Goal: Task Accomplishment & Management: Use online tool/utility

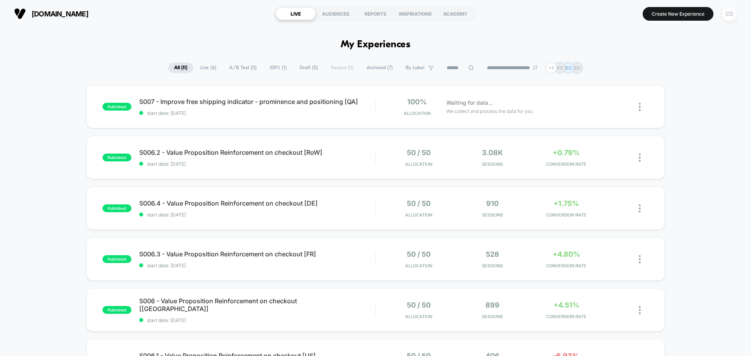
click at [728, 13] on div "CD" at bounding box center [729, 13] width 15 height 15
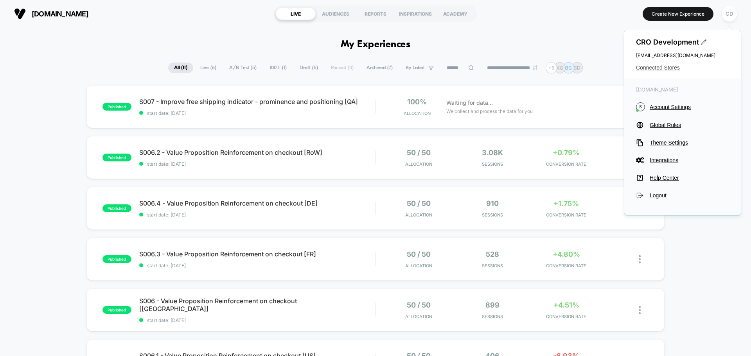
click at [663, 66] on span "Connected Stores" at bounding box center [682, 68] width 93 height 6
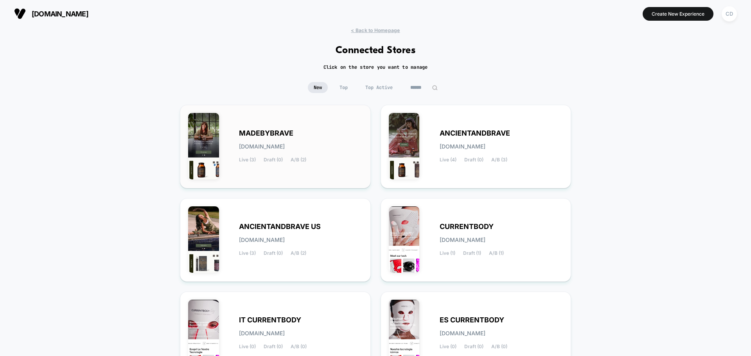
click at [308, 128] on div "MADEBYBRAVE [DOMAIN_NAME] Live (3) Draft (0) A/B (2)" at bounding box center [275, 146] width 174 height 67
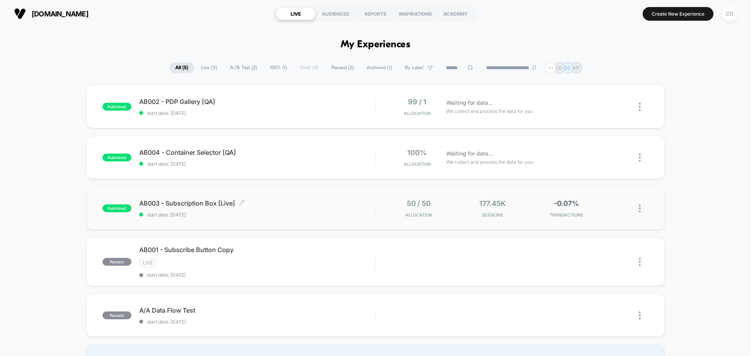
click at [282, 200] on span "AB003 - Subscription Box [Live] Click to edit experience details" at bounding box center [257, 203] width 236 height 8
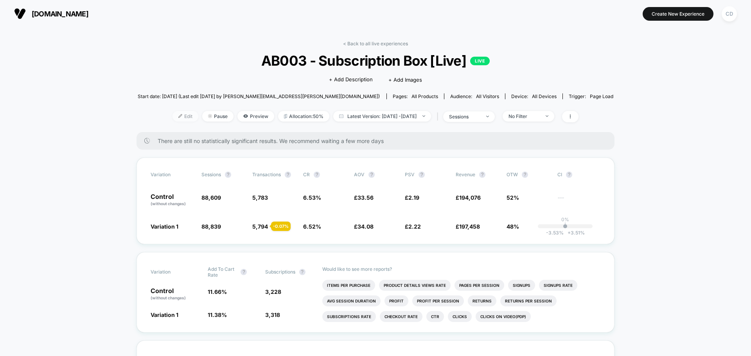
click at [177, 115] on span "Edit" at bounding box center [185, 116] width 26 height 11
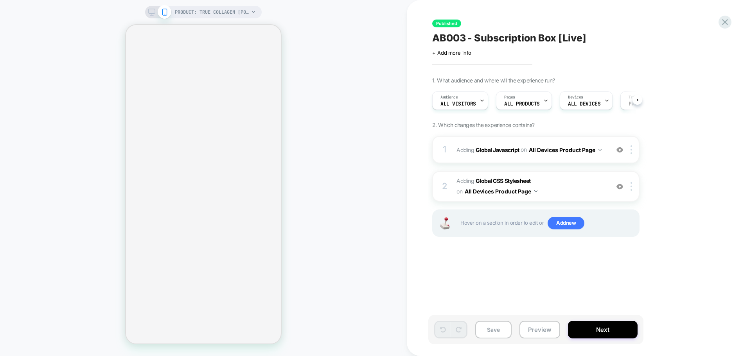
scroll to position [0, 0]
click at [502, 151] on b "Global Javascript" at bounding box center [498, 149] width 44 height 7
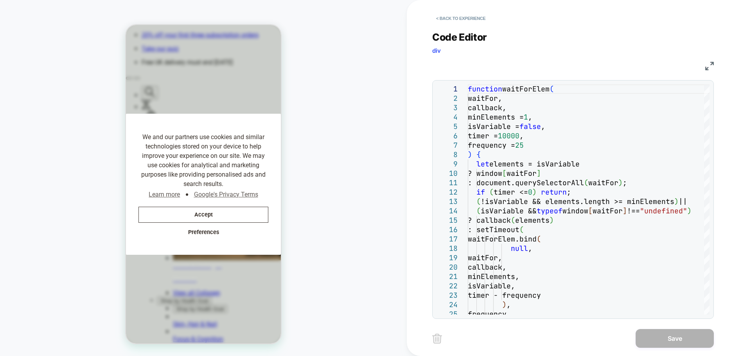
scroll to position [0, 0]
click at [709, 66] on img at bounding box center [709, 66] width 9 height 9
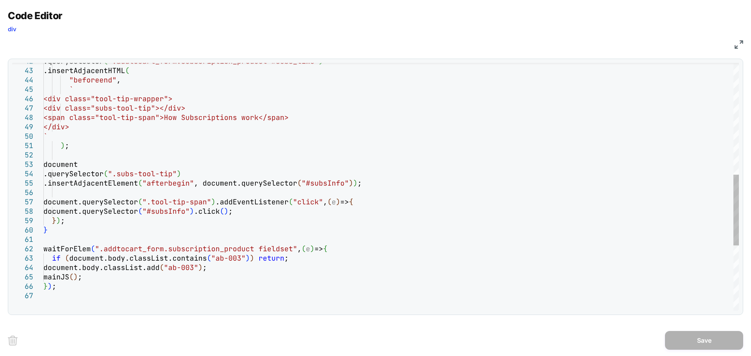
click at [88, 225] on div ".querySelector ( ".addtocart_form.subscription_product #subs_time" ) .insertAdj…" at bounding box center [390, 106] width 695 height 868
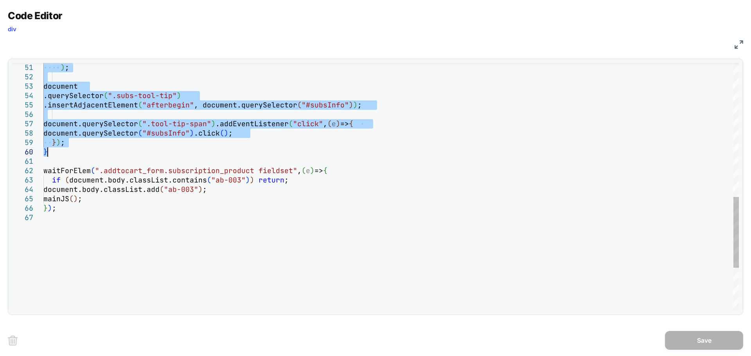
drag, startPoint x: 44, startPoint y: 68, endPoint x: 76, endPoint y: 152, distance: 90.1
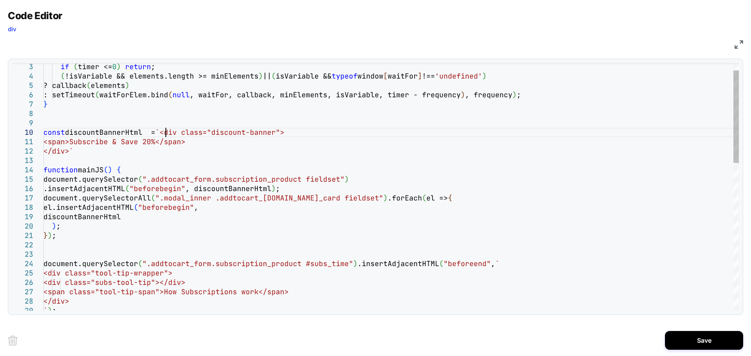
type textarea "**********"
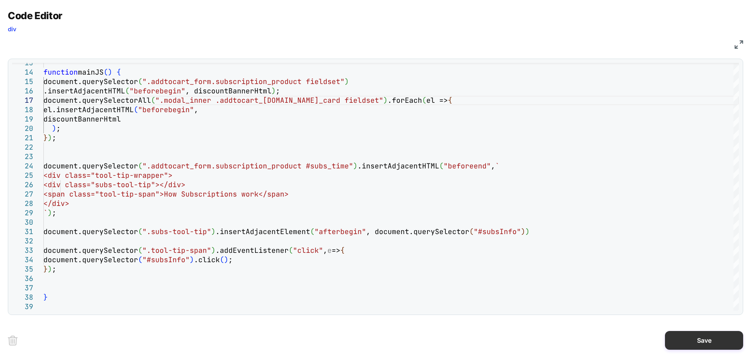
click at [686, 333] on button "Save" at bounding box center [704, 340] width 78 height 19
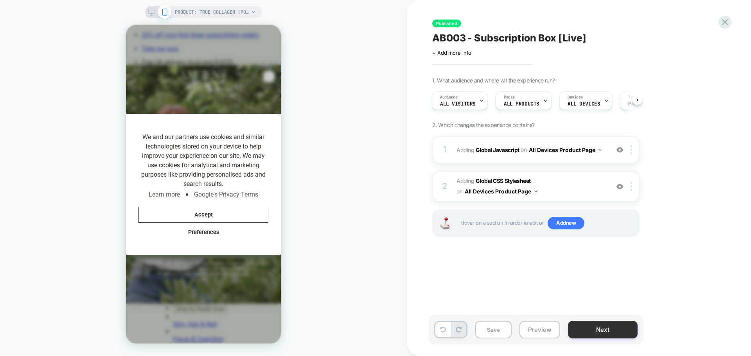
click at [596, 330] on button "Next" at bounding box center [603, 330] width 70 height 18
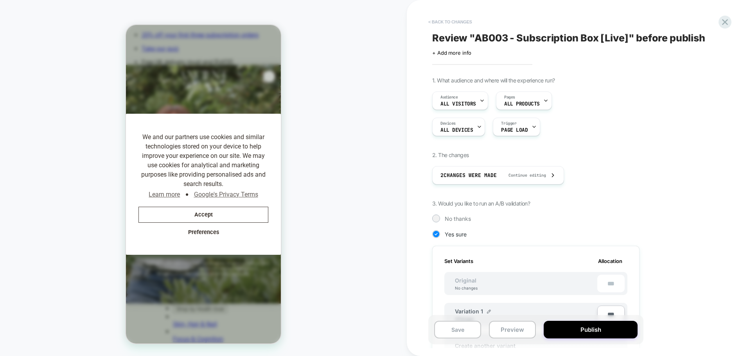
click at [439, 23] on button "< Back to changes" at bounding box center [450, 22] width 52 height 13
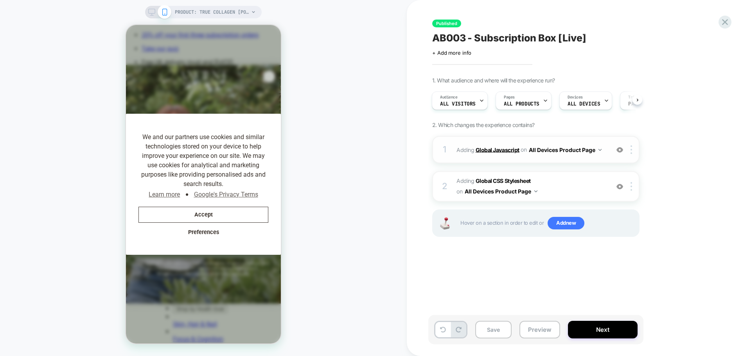
click at [499, 149] on b "Global Javascript" at bounding box center [498, 149] width 44 height 7
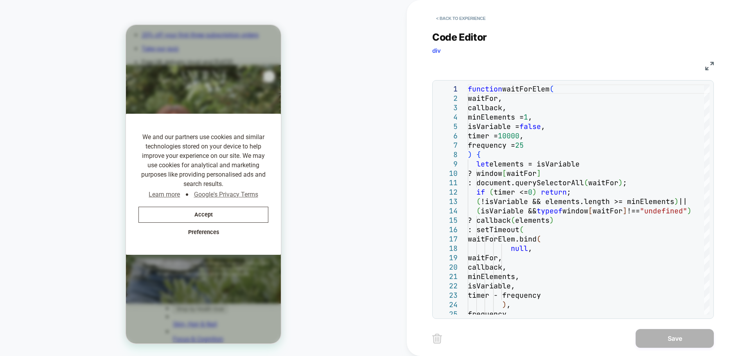
click at [710, 66] on img at bounding box center [709, 66] width 9 height 9
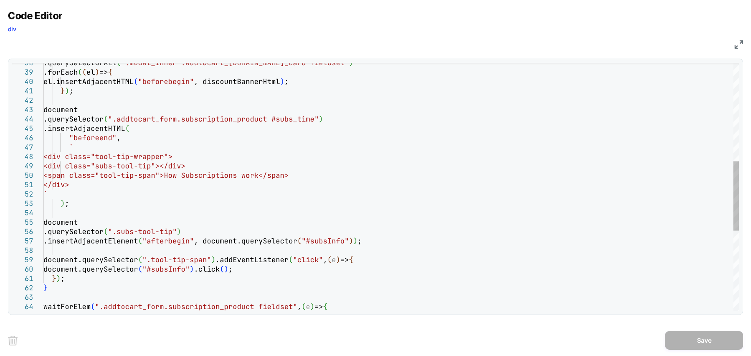
scroll to position [0, 322]
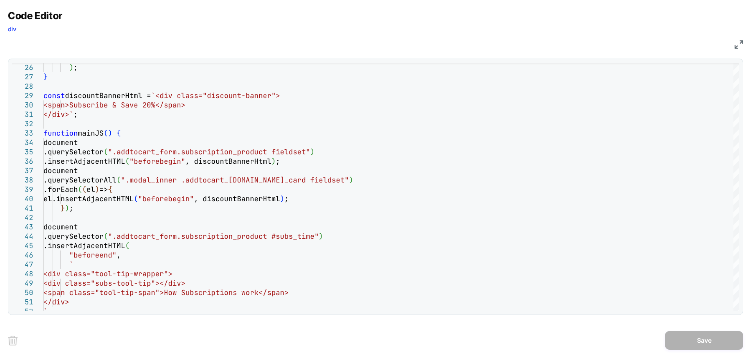
click at [740, 44] on img at bounding box center [739, 44] width 9 height 9
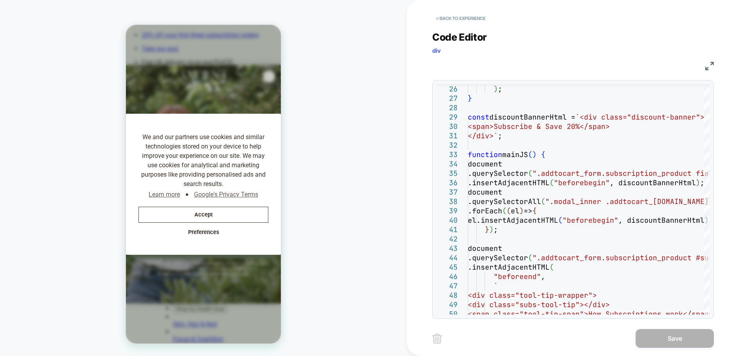
scroll to position [0, 70]
click at [707, 65] on img at bounding box center [709, 66] width 9 height 9
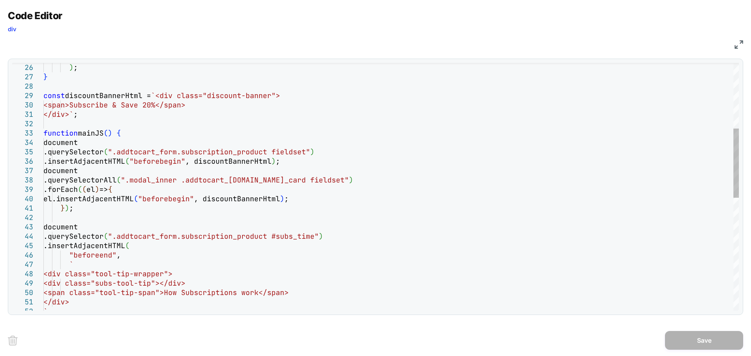
click at [298, 162] on div ") ; } const discountBannerHtml = `<div class="discount-banner"> <span>Subscribe…" at bounding box center [390, 271] width 695 height 886
click at [739, 42] on img at bounding box center [739, 44] width 9 height 9
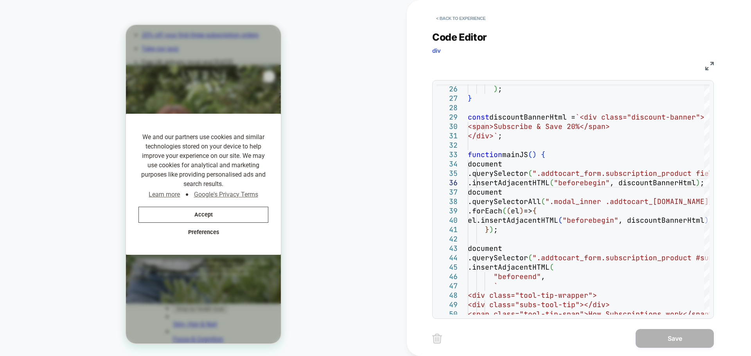
scroll to position [0, 322]
click at [708, 65] on img at bounding box center [709, 66] width 9 height 9
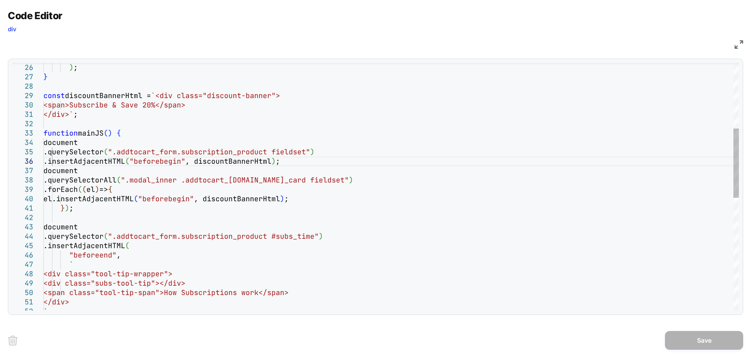
scroll to position [0, 249]
click at [317, 124] on div ") ; } const discountBannerHtml = `<div class="discount-banner"> <span>Subscribe…" at bounding box center [390, 271] width 695 height 886
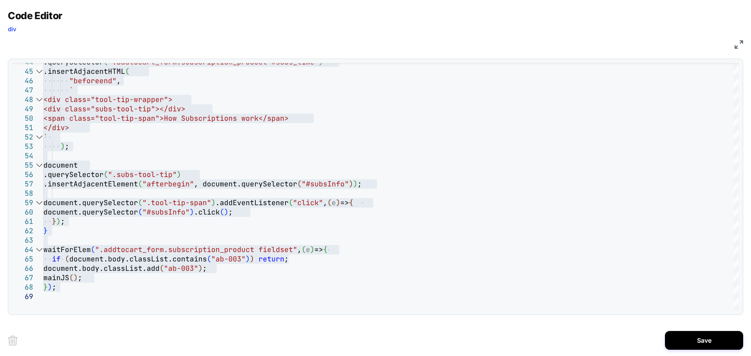
scroll to position [0, 322]
click at [426, 188] on div ".querySelector ( ".addtocart_form.subscription_product #subs_time" ) .insertAdj…" at bounding box center [390, 97] width 695 height 886
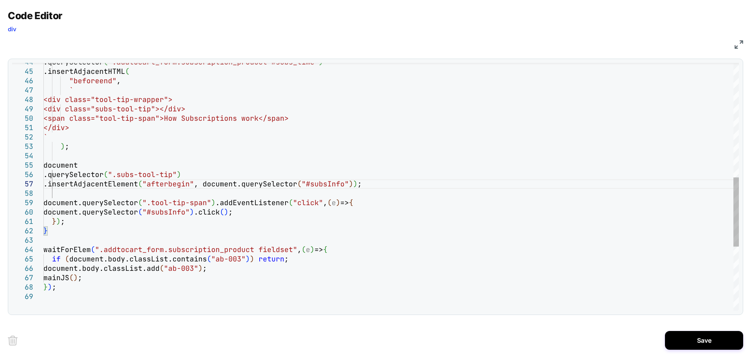
scroll to position [0, 0]
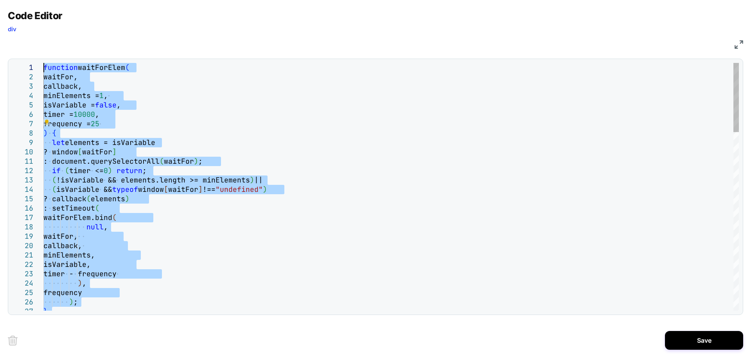
drag, startPoint x: 71, startPoint y: 231, endPoint x: 40, endPoint y: 68, distance: 165.7
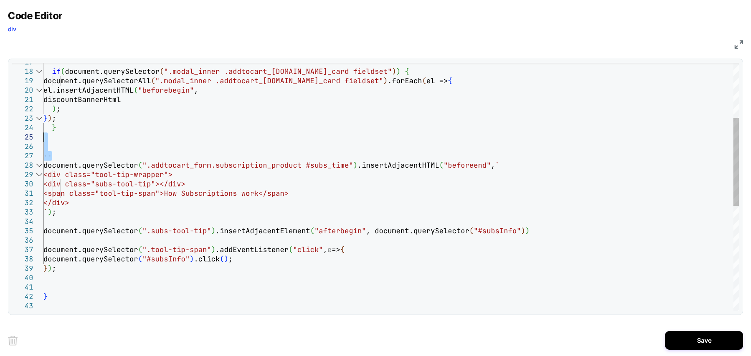
drag, startPoint x: 100, startPoint y: 155, endPoint x: 97, endPoint y: 140, distance: 14.7
click at [97, 140] on div "if ( document.querySelector ( ".modal_inner .addtocart_[DOMAIN_NAME]_card field…" at bounding box center [390, 256] width 695 height 699
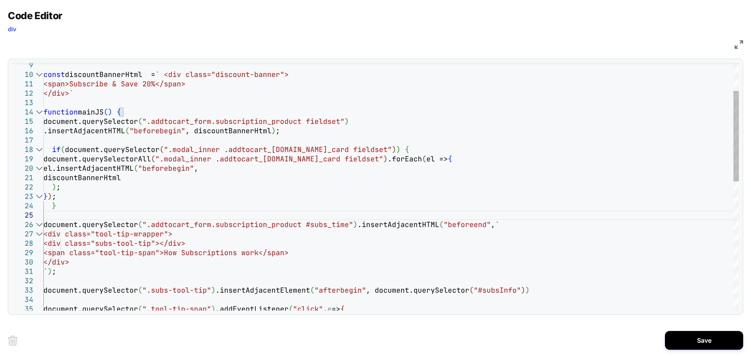
type textarea "**********"
click at [384, 150] on div "if ( document.querySelector ( ".modal_inner .addtocart_[DOMAIN_NAME]_card field…" at bounding box center [390, 326] width 695 height 680
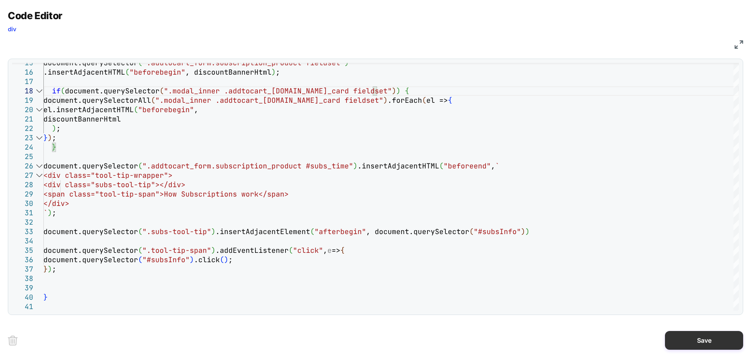
click at [699, 339] on button "Save" at bounding box center [704, 340] width 78 height 19
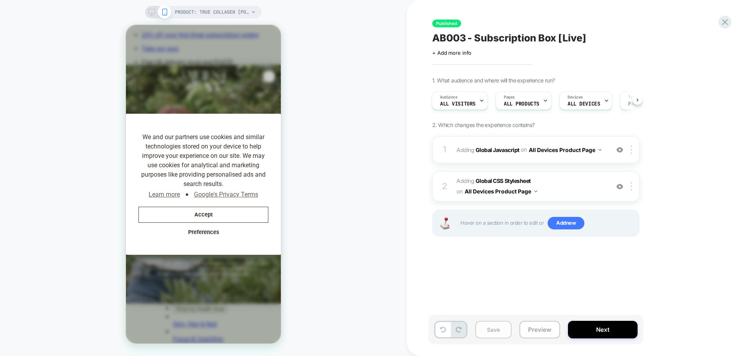
click at [500, 333] on button "Save" at bounding box center [493, 330] width 36 height 18
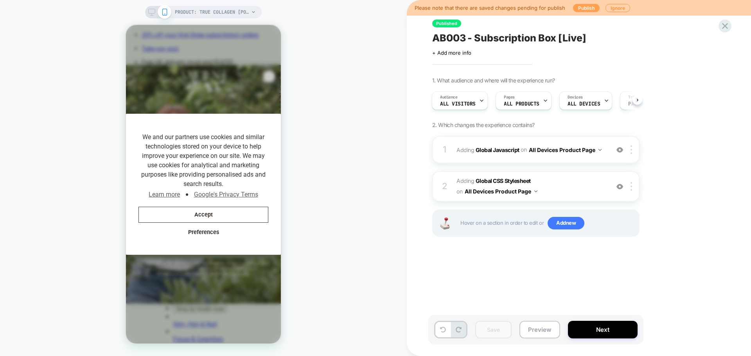
click at [582, 8] on button "Publish" at bounding box center [586, 8] width 27 height 8
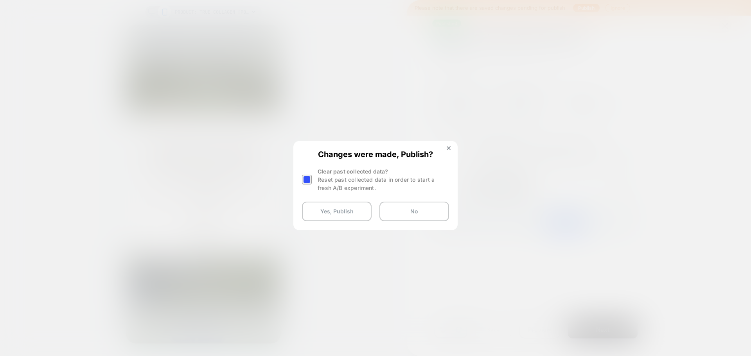
click at [307, 179] on div at bounding box center [307, 180] width 10 height 10
click at [341, 214] on button "Yes, Publish" at bounding box center [337, 212] width 70 height 20
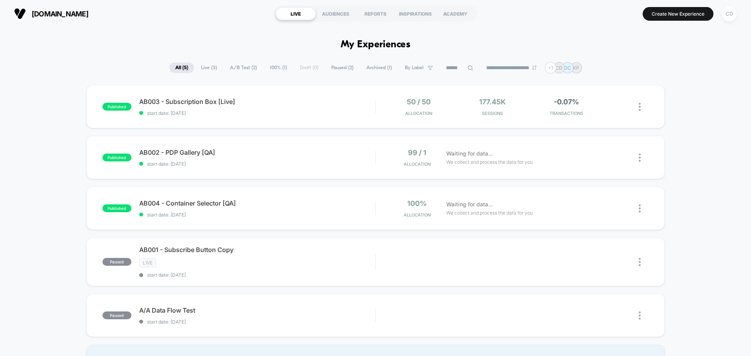
click at [729, 14] on div "CD" at bounding box center [729, 13] width 15 height 15
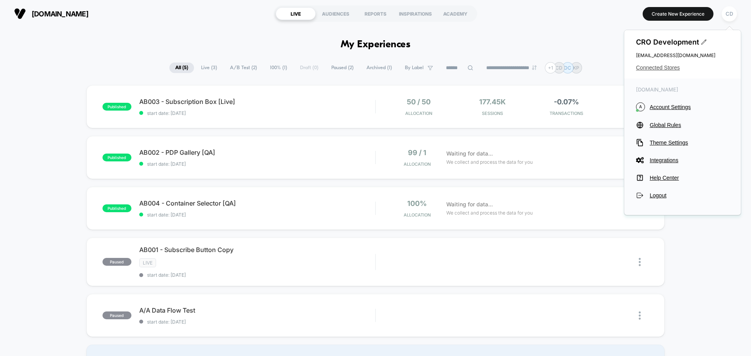
click at [664, 68] on span "Connected Stores" at bounding box center [682, 68] width 93 height 6
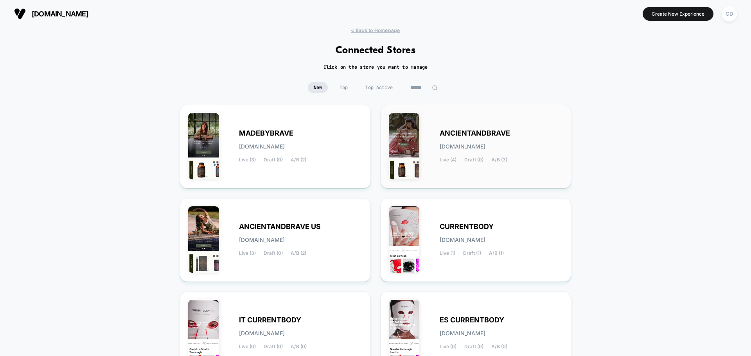
click at [461, 146] on span "[DOMAIN_NAME]" at bounding box center [463, 146] width 46 height 5
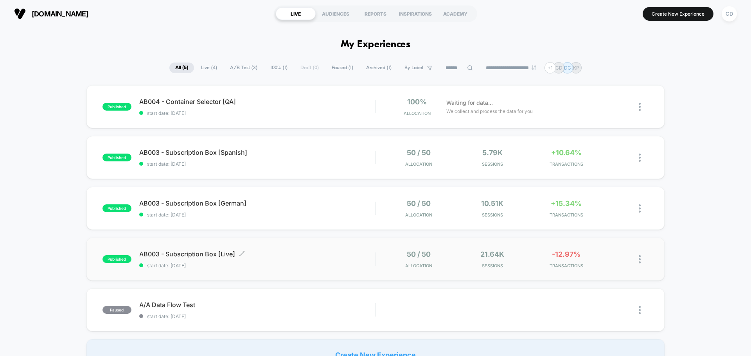
click at [194, 255] on span "AB003 - Subscription Box [Live] Click to edit experience details" at bounding box center [257, 254] width 236 height 8
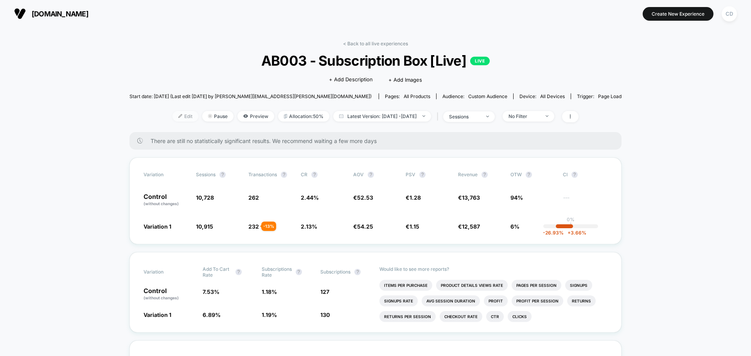
click at [178, 115] on span "Edit" at bounding box center [185, 116] width 26 height 11
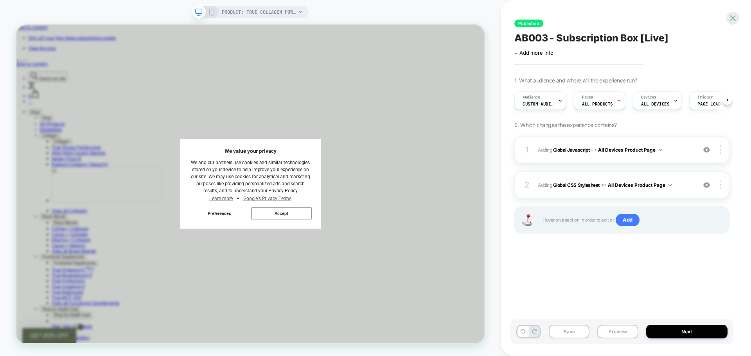
scroll to position [0, 0]
click at [573, 149] on b "Global Javascript" at bounding box center [571, 150] width 37 height 6
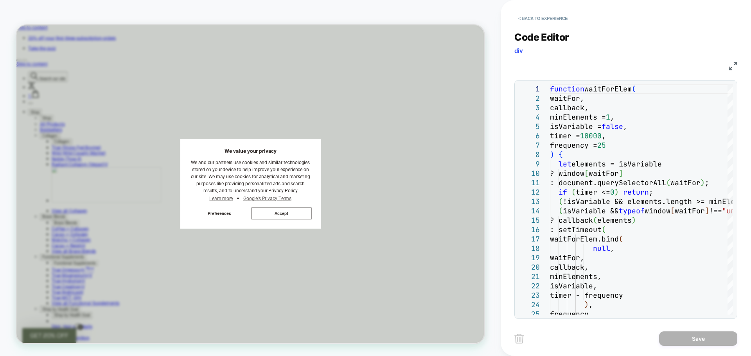
click at [733, 66] on img at bounding box center [733, 66] width 9 height 9
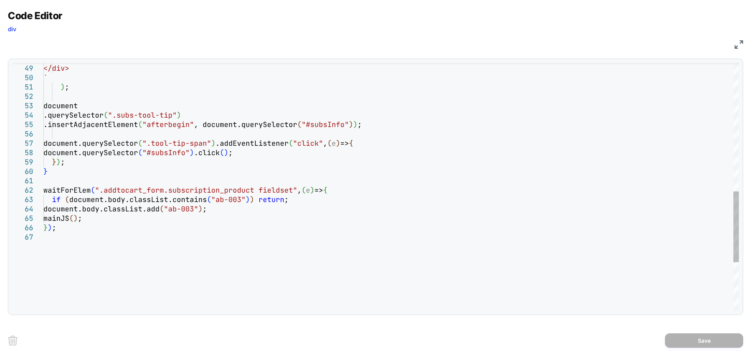
scroll to position [0, 0]
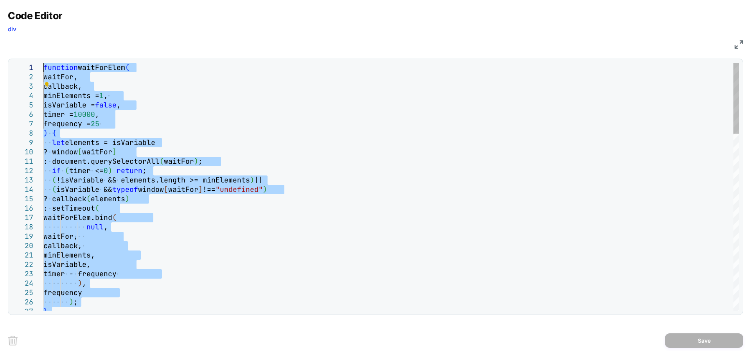
drag, startPoint x: 142, startPoint y: 172, endPoint x: 27, endPoint y: 59, distance: 160.7
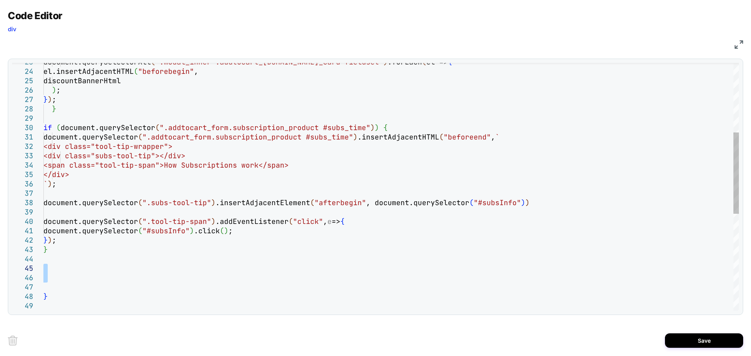
drag, startPoint x: 62, startPoint y: 284, endPoint x: 54, endPoint y: 269, distance: 16.1
click at [54, 269] on div ") ; } ) ; document.querySelectorAll ( ".modal_inner .addtocart_[DOMAIN_NAME]_ca…" at bounding box center [390, 228] width 695 height 755
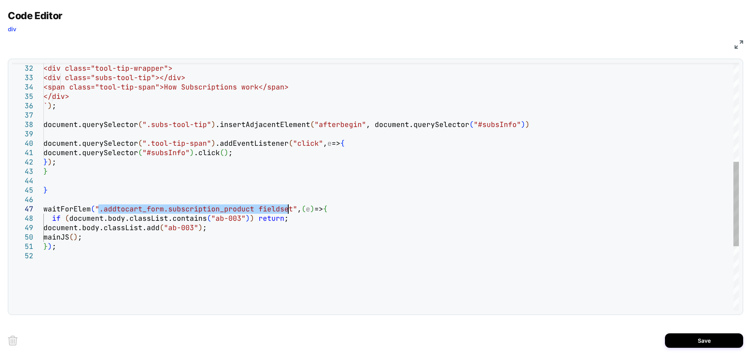
drag, startPoint x: 99, startPoint y: 209, endPoint x: 287, endPoint y: 205, distance: 187.8
click at [287, 205] on div "document.querySelector ( ".addtocart_form.subscription_product #subs_time" ) .i…" at bounding box center [390, 136] width 695 height 727
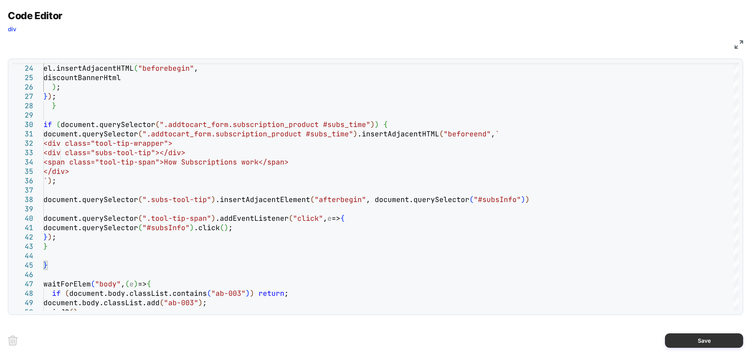
type textarea "**********"
click at [699, 339] on button "Save" at bounding box center [704, 341] width 78 height 14
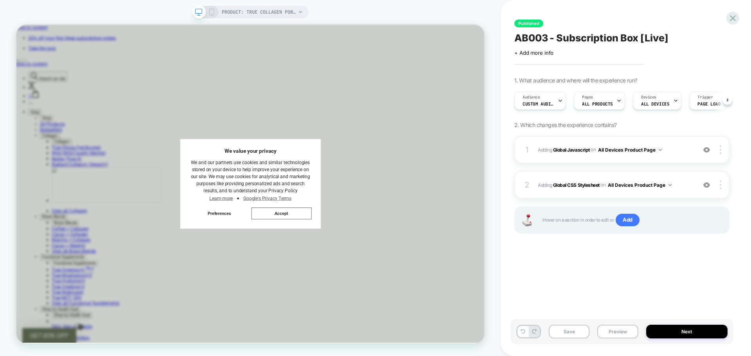
scroll to position [0, 0]
click at [563, 333] on button "Save" at bounding box center [569, 332] width 41 height 14
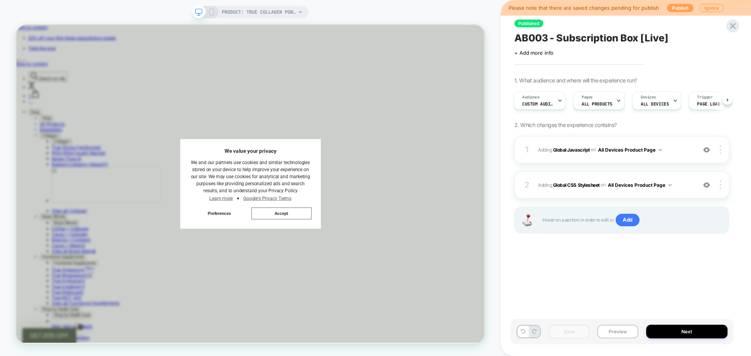
click at [679, 5] on button "Publish" at bounding box center [680, 8] width 27 height 8
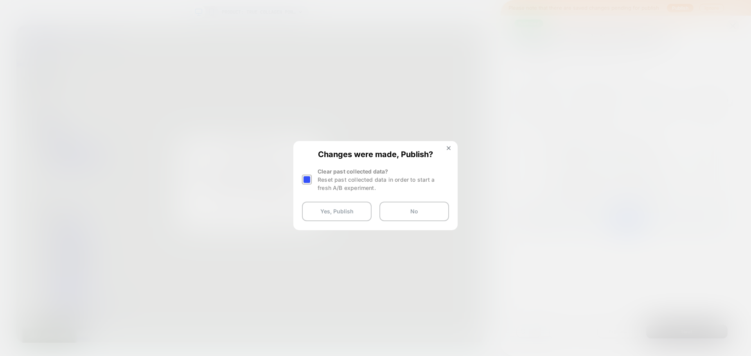
click at [307, 182] on div at bounding box center [307, 180] width 10 height 10
click at [340, 215] on button "Yes, Publish" at bounding box center [337, 212] width 70 height 20
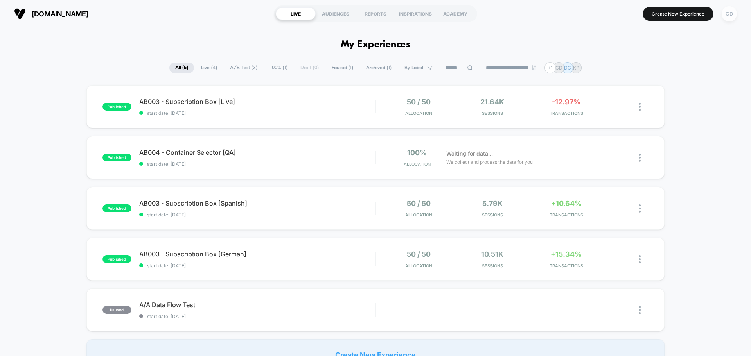
click at [729, 16] on div "CD" at bounding box center [729, 13] width 15 height 15
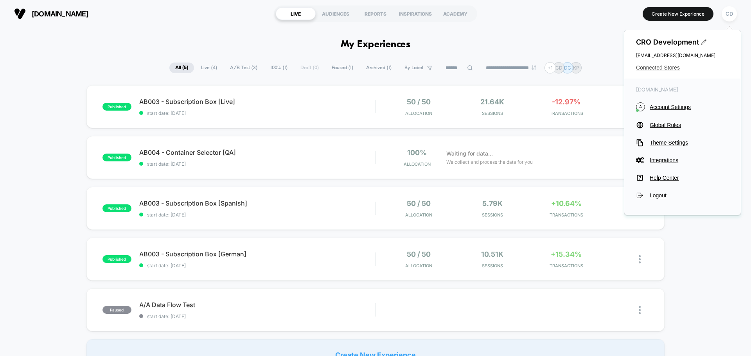
click at [657, 69] on span "Connected Stores" at bounding box center [682, 68] width 93 height 6
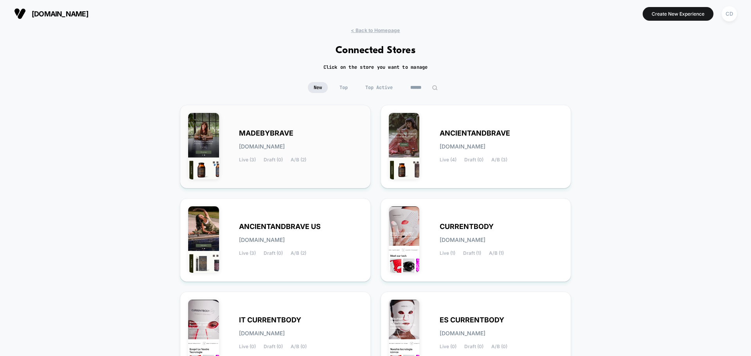
click at [271, 140] on div "MADEBYBRAVE [DOMAIN_NAME] Live (3) Draft (0) A/B (2)" at bounding box center [301, 147] width 124 height 32
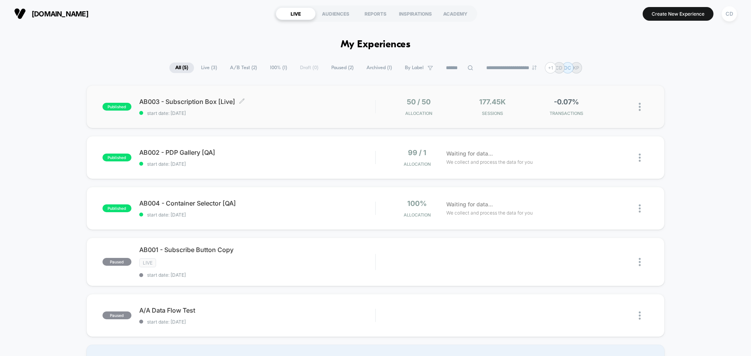
click at [229, 102] on span "AB003 - Subscription Box [Live] Click to edit experience details" at bounding box center [257, 102] width 236 height 8
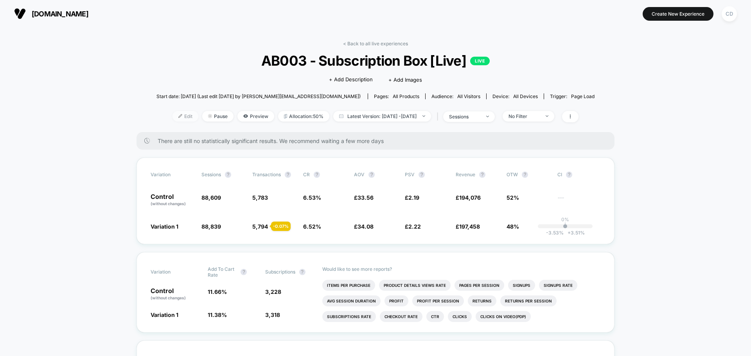
click at [182, 116] on div at bounding box center [183, 116] width 2 height 0
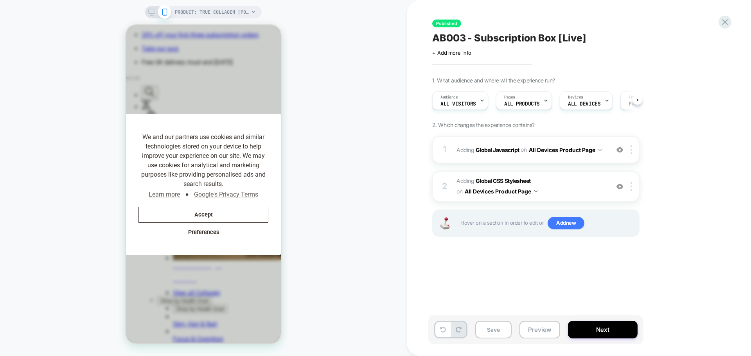
scroll to position [0, 0]
click at [494, 147] on b "Global Javascript" at bounding box center [498, 149] width 44 height 7
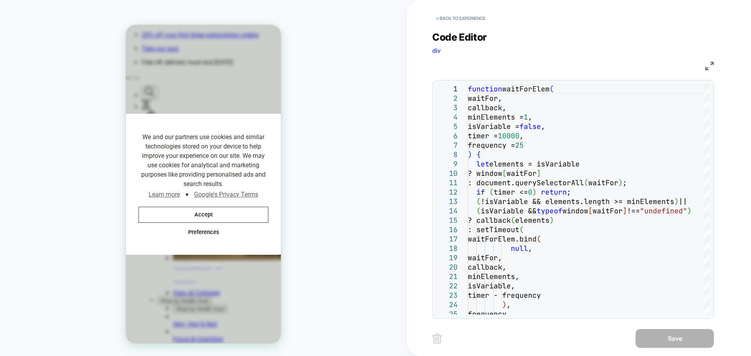
click at [706, 67] on img at bounding box center [709, 66] width 9 height 9
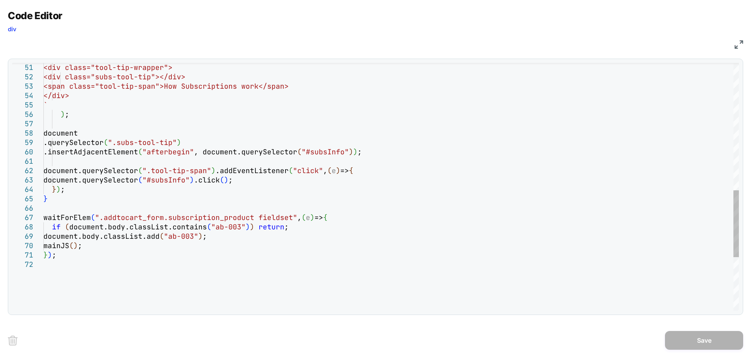
scroll to position [0, 246]
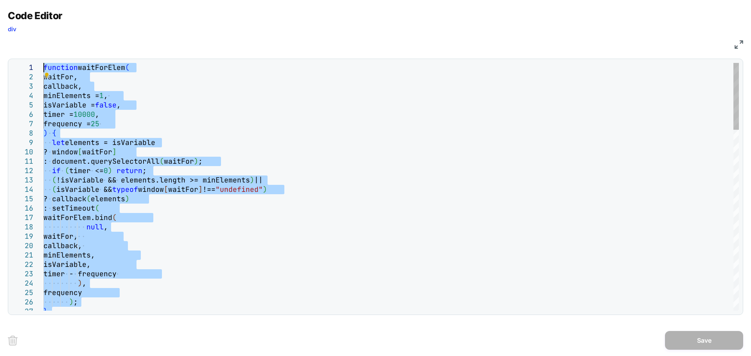
drag, startPoint x: 60, startPoint y: 199, endPoint x: 38, endPoint y: 68, distance: 132.9
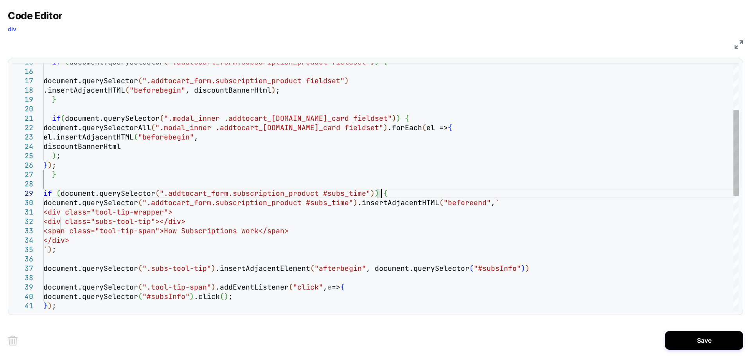
click at [388, 194] on div "} if ( document.querySelector ( ".modal_inner .addtocart_[DOMAIN_NAME]_card fie…" at bounding box center [390, 284] width 695 height 717
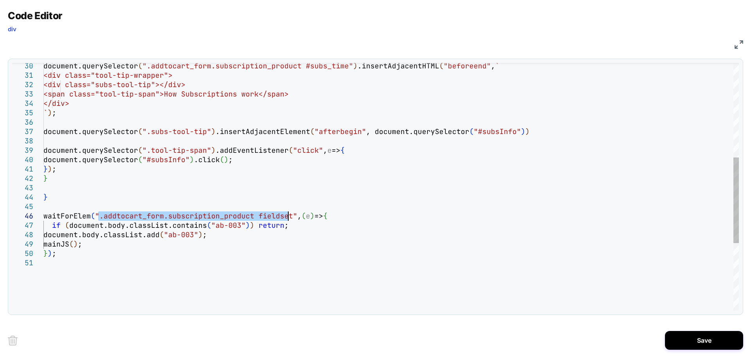
drag, startPoint x: 98, startPoint y: 217, endPoint x: 287, endPoint y: 214, distance: 188.9
click at [287, 214] on div "document.querySelector ( ".addtocart_form.subscription_product #subs_time" ) .i…" at bounding box center [390, 147] width 695 height 717
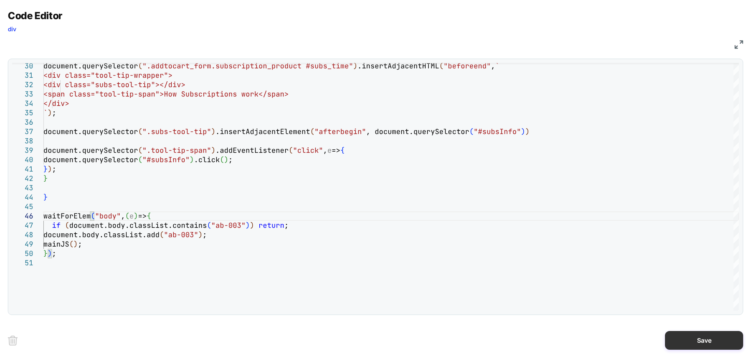
type textarea "**********"
click at [691, 340] on button "Save" at bounding box center [704, 340] width 78 height 19
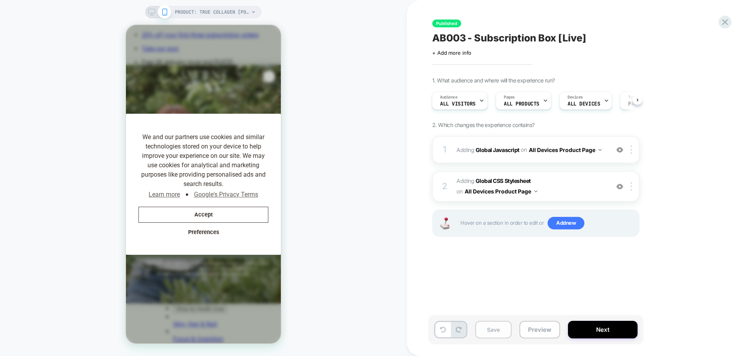
click at [500, 329] on button "Save" at bounding box center [493, 330] width 36 height 18
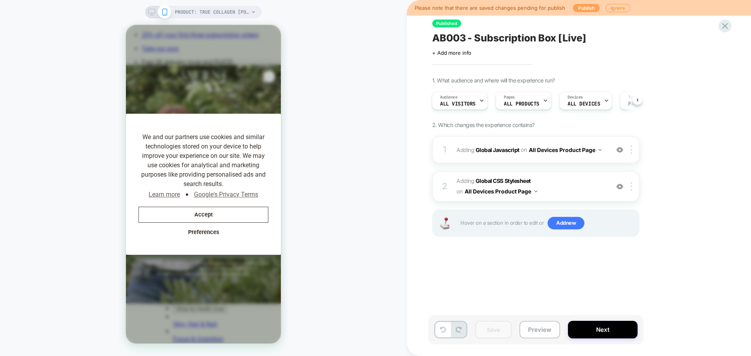
click at [581, 9] on button "Publish" at bounding box center [586, 8] width 27 height 8
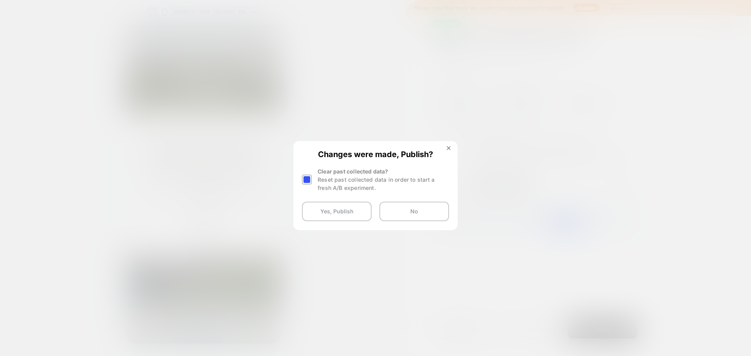
click at [310, 180] on div at bounding box center [307, 180] width 10 height 10
click at [331, 206] on button "Yes, Publish" at bounding box center [337, 212] width 70 height 20
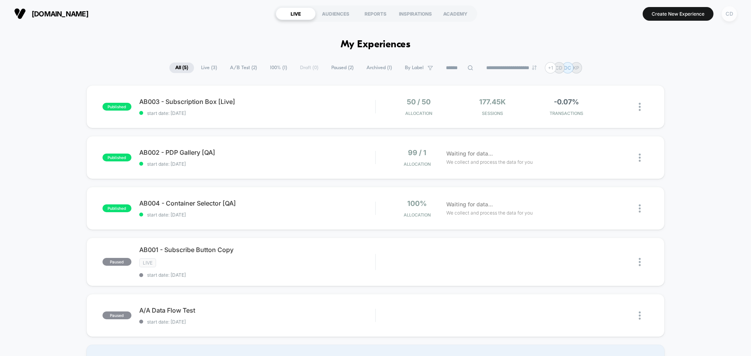
click at [726, 14] on div "CD" at bounding box center [729, 13] width 15 height 15
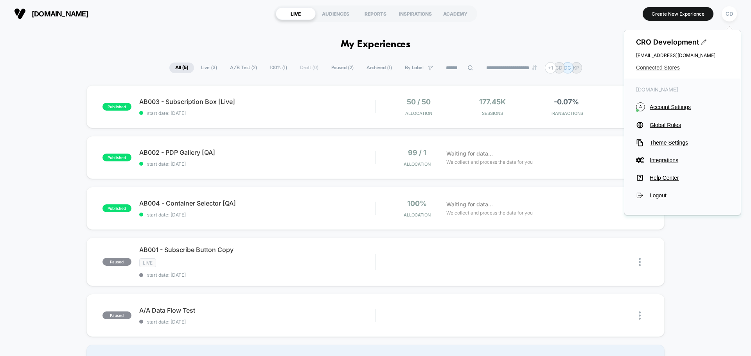
click at [664, 66] on span "Connected Stores" at bounding box center [682, 68] width 93 height 6
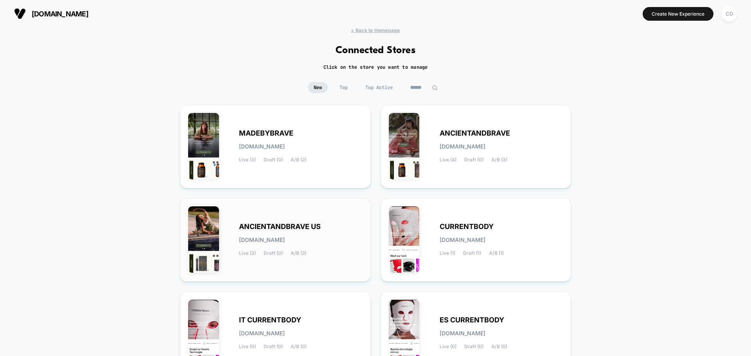
click at [289, 226] on span "ANCIENTANDBRAVE US" at bounding box center [280, 226] width 82 height 5
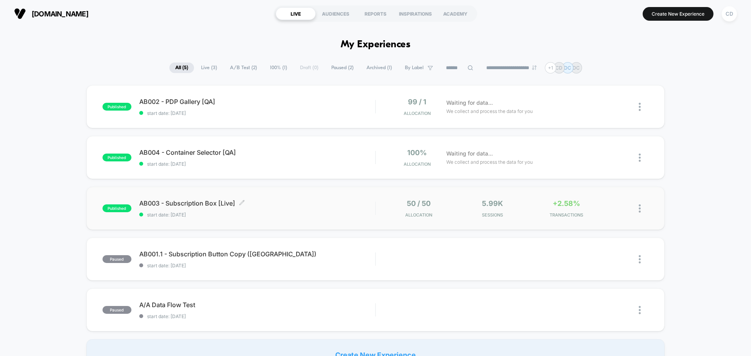
click at [211, 199] on span "AB003 - Subscription Box [Live] Click to edit experience details" at bounding box center [257, 203] width 236 height 8
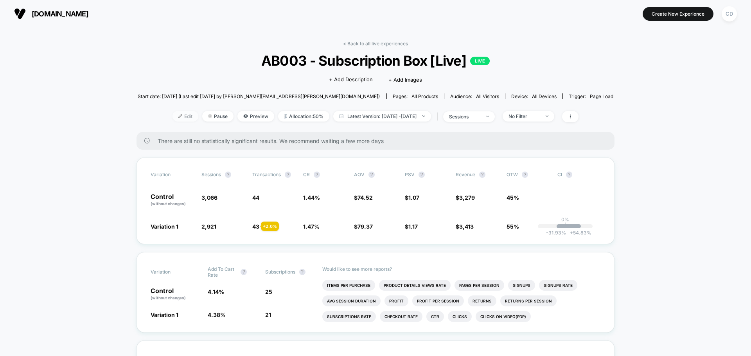
click at [174, 119] on span "Edit" at bounding box center [185, 116] width 26 height 11
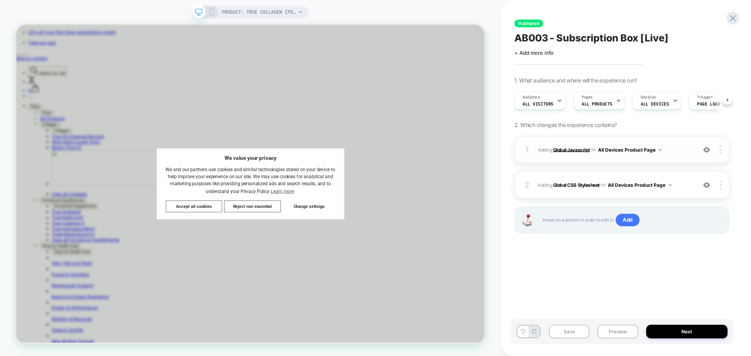
scroll to position [0, 0]
click at [575, 151] on b "Global Javascript" at bounding box center [571, 150] width 37 height 6
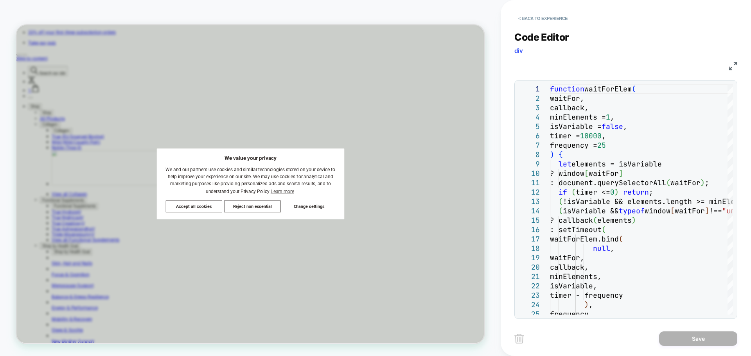
click at [733, 68] on img at bounding box center [733, 66] width 9 height 9
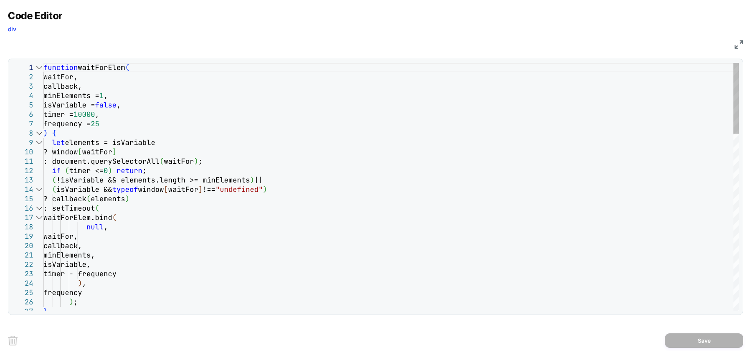
click at [39, 66] on div at bounding box center [39, 67] width 10 height 9
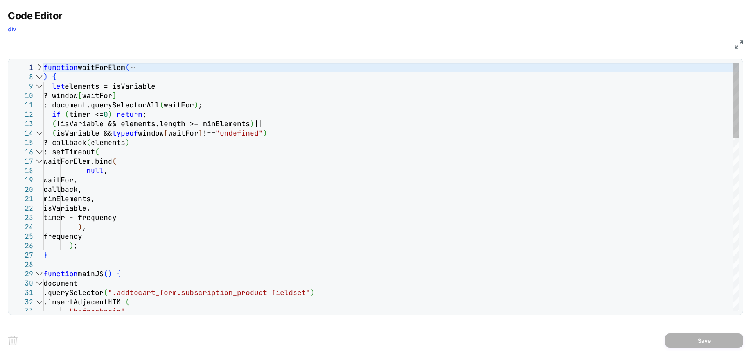
click at [40, 84] on div at bounding box center [39, 86] width 10 height 9
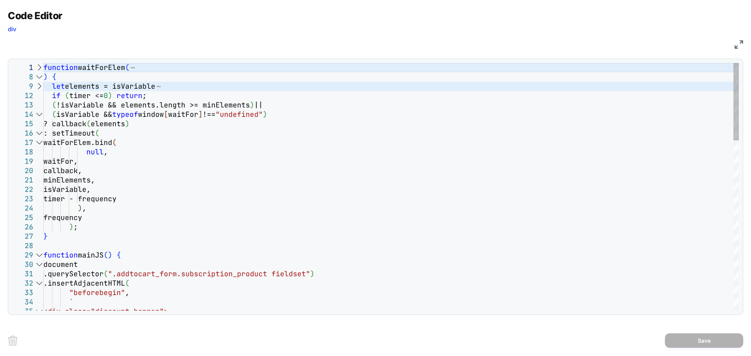
click at [40, 84] on div at bounding box center [39, 86] width 10 height 9
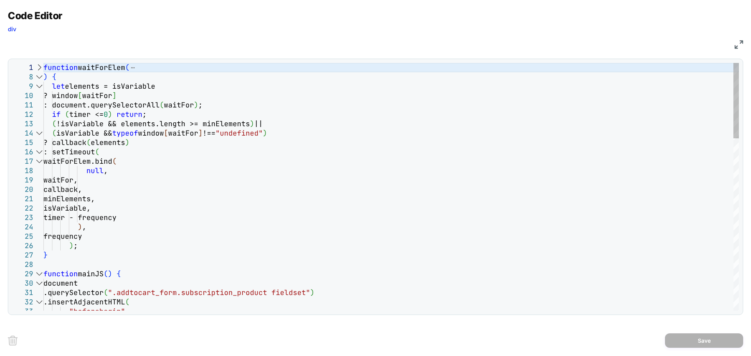
click at [38, 74] on div at bounding box center [39, 76] width 10 height 9
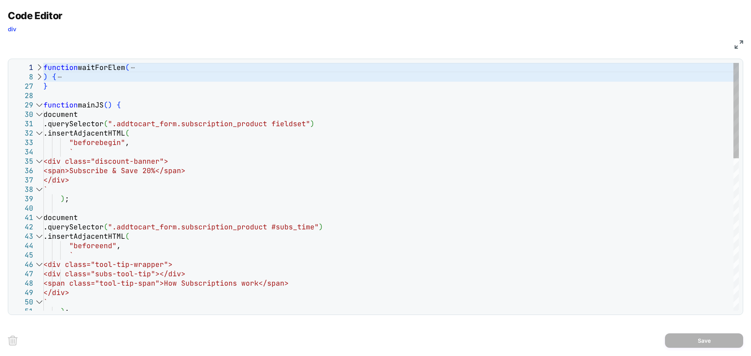
click at [39, 105] on div at bounding box center [39, 105] width 10 height 9
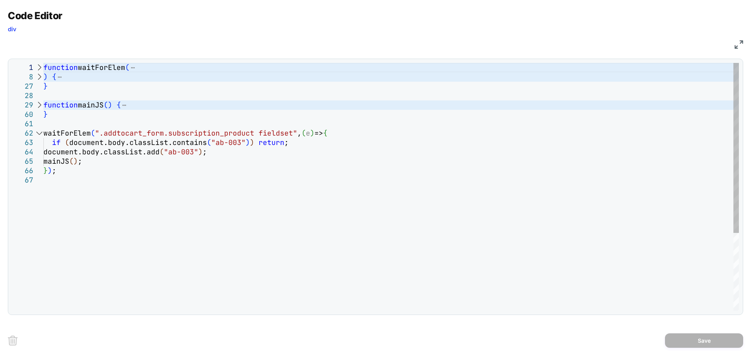
scroll to position [0, 0]
drag, startPoint x: 54, startPoint y: 112, endPoint x: 40, endPoint y: 65, distance: 49.4
click at [43, 65] on div "function waitForElem ( ) { } function mainJS ( ) { } waitForElem ( ".addtocart_…" at bounding box center [390, 243] width 695 height 361
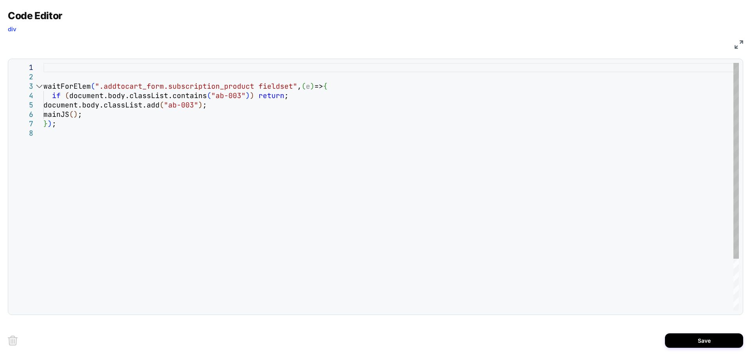
click at [57, 72] on div "waitForElem ( ".addtocart_form.subscription_product fieldset" , ( e ) => { if (…" at bounding box center [390, 220] width 695 height 314
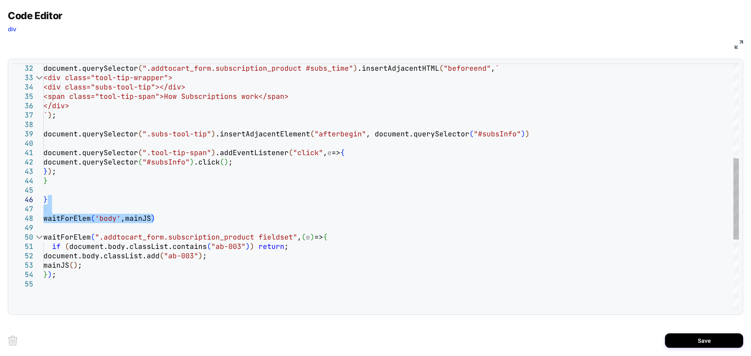
drag, startPoint x: 175, startPoint y: 218, endPoint x: 171, endPoint y: 199, distance: 19.9
click at [171, 199] on div "if ( document.querySelector ( ".addtocart_form.subscription_product #subs_time"…" at bounding box center [390, 150] width 695 height 755
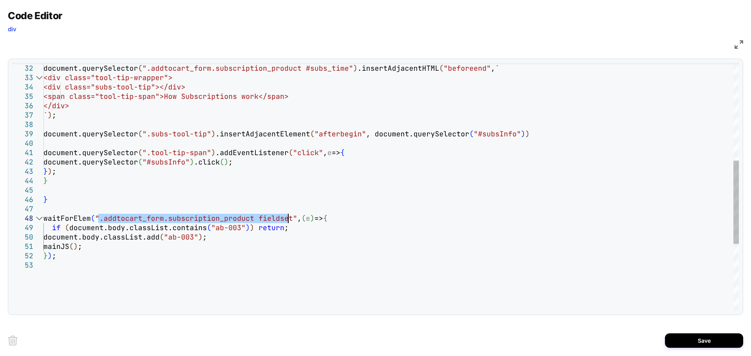
drag, startPoint x: 98, startPoint y: 219, endPoint x: 289, endPoint y: 217, distance: 191.3
click at [289, 217] on div "if ( document.querySelector ( ".addtocart_form.subscription_product #subs_time"…" at bounding box center [390, 141] width 695 height 736
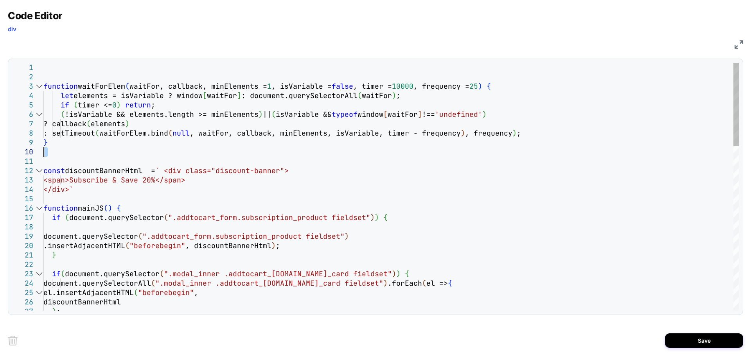
drag, startPoint x: 90, startPoint y: 165, endPoint x: 89, endPoint y: 156, distance: 9.0
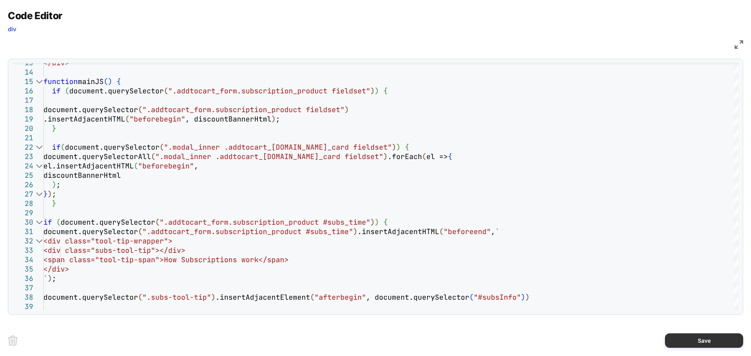
type textarea "**********"
click at [684, 343] on button "Save" at bounding box center [704, 341] width 78 height 14
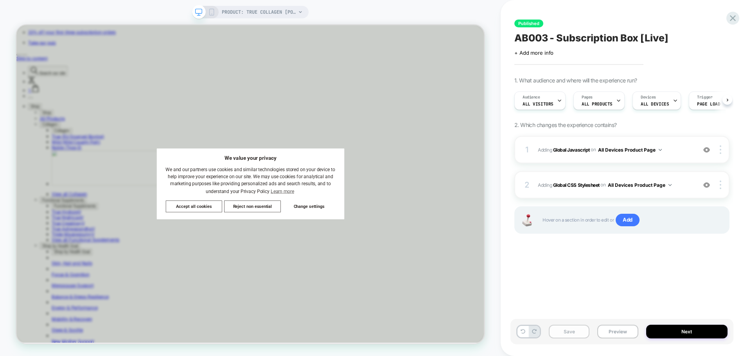
scroll to position [0, 0]
click at [565, 332] on button "Save" at bounding box center [569, 332] width 41 height 14
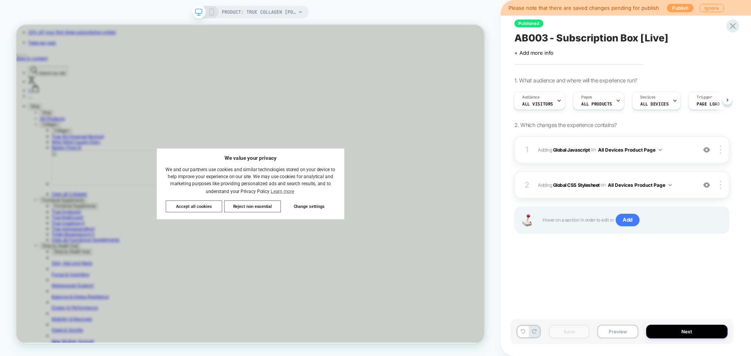
click at [673, 5] on button "Publish" at bounding box center [680, 8] width 27 height 8
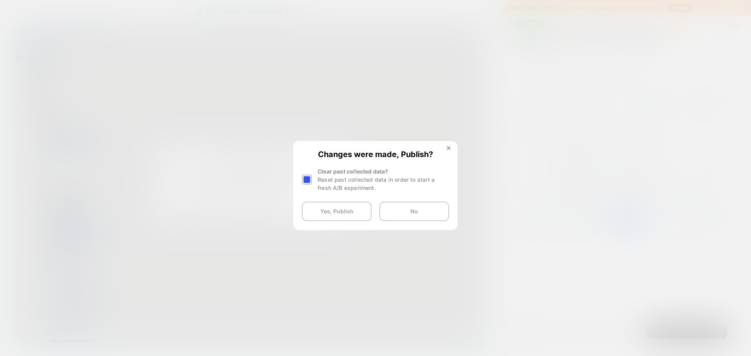
click at [309, 176] on div at bounding box center [307, 180] width 10 height 10
click at [344, 212] on button "Yes, Publish" at bounding box center [337, 212] width 70 height 20
